Goal: Information Seeking & Learning: Learn about a topic

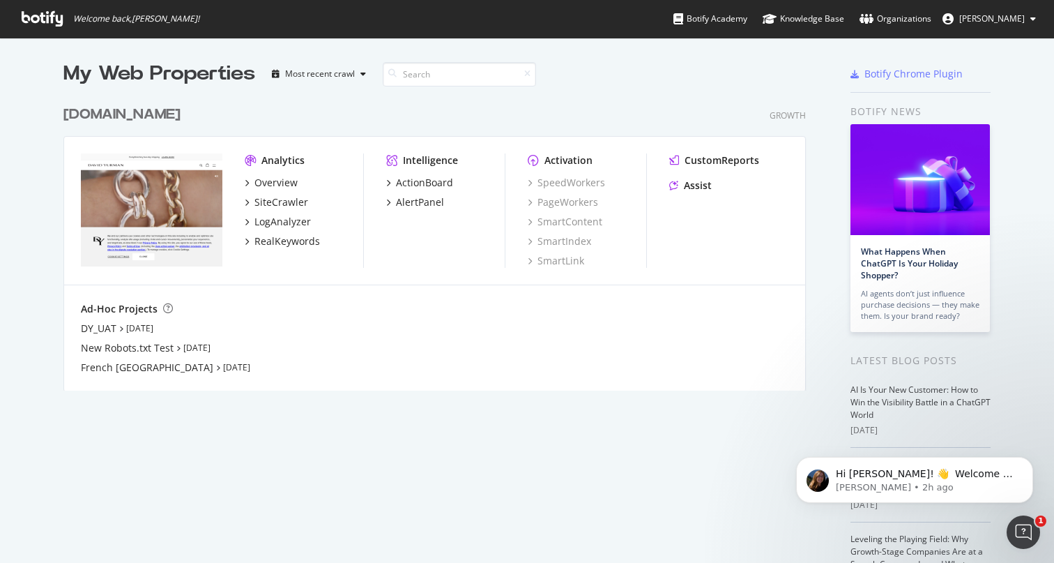
scroll to position [563, 1054]
click at [172, 199] on img "grid" at bounding box center [152, 209] width 142 height 113
click at [172, 208] on img "grid" at bounding box center [152, 209] width 142 height 113
click at [190, 77] on div "My Web Properties" at bounding box center [159, 74] width 192 height 28
click at [147, 200] on img "grid" at bounding box center [152, 209] width 142 height 113
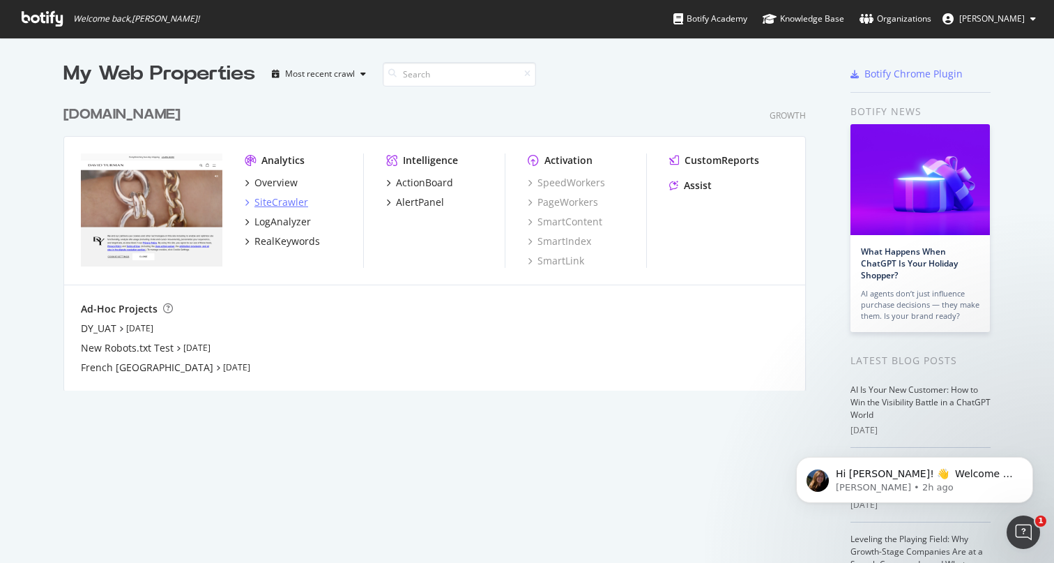
click at [275, 200] on div "SiteCrawler" at bounding box center [281, 202] width 54 height 14
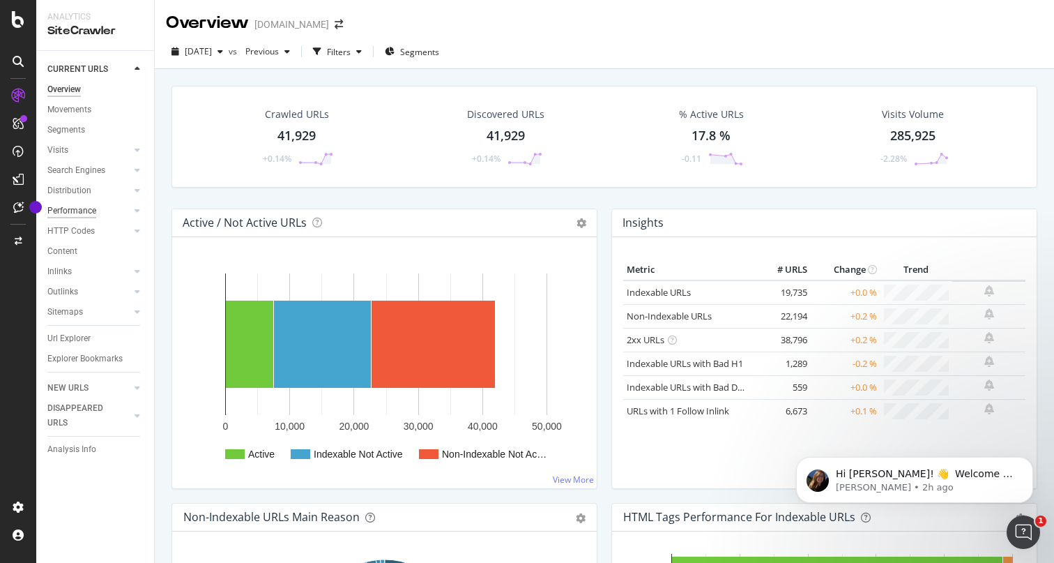
click at [82, 211] on div "Performance" at bounding box center [71, 211] width 49 height 15
